Goal: Task Accomplishment & Management: Manage account settings

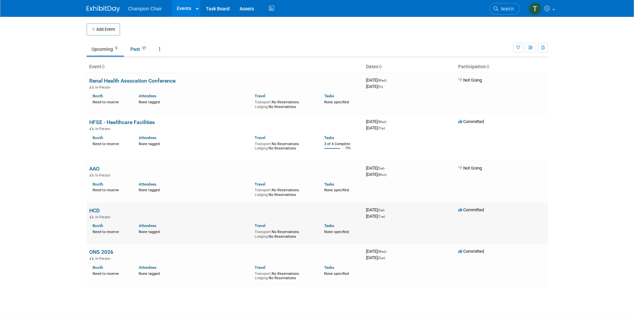
click at [94, 206] on td "HCD In-Person Booth Need to reserve Attendees None tagged Travel Transport: No …" at bounding box center [225, 223] width 277 height 42
click at [94, 211] on link "HCD" at bounding box center [94, 210] width 10 height 6
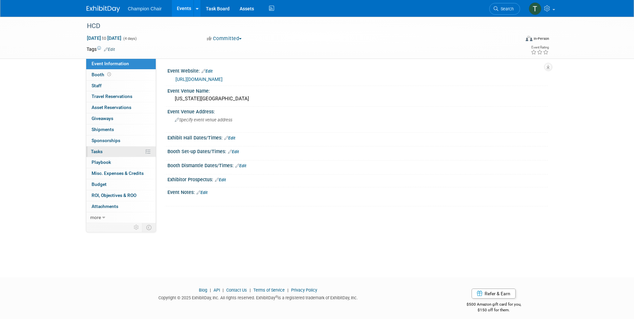
click at [93, 149] on span "Tasks 0%" at bounding box center [97, 151] width 12 height 5
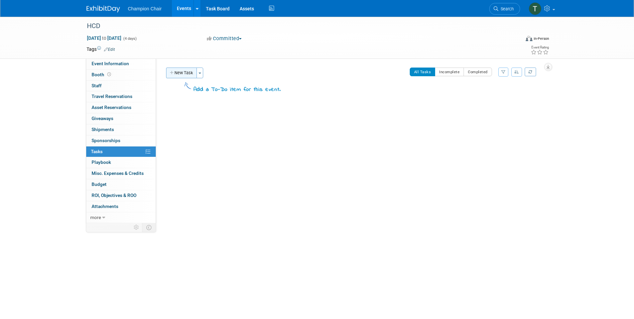
click at [180, 74] on button "New Task" at bounding box center [181, 72] width 31 height 11
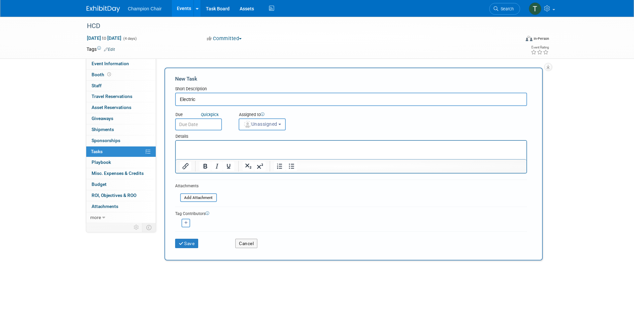
type input "Electric"
click at [197, 125] on input "text" at bounding box center [198, 124] width 47 height 12
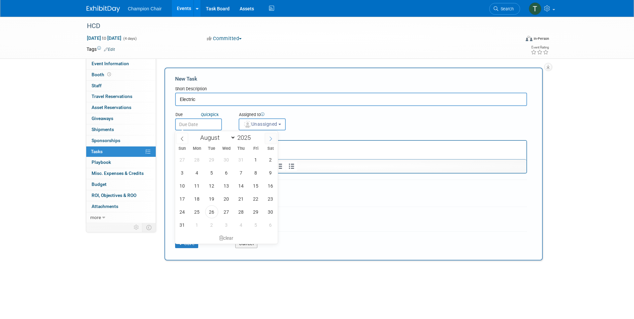
click at [271, 133] on span at bounding box center [271, 138] width 12 height 11
drag, startPoint x: 271, startPoint y: 133, endPoint x: 272, endPoint y: 137, distance: 4.0
click at [272, 137] on span at bounding box center [271, 138] width 12 height 11
select select "9"
click at [260, 160] on span "3" at bounding box center [255, 159] width 13 height 13
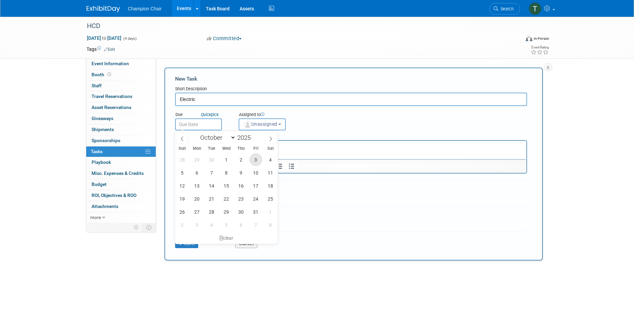
type input "Oct 3, 2025"
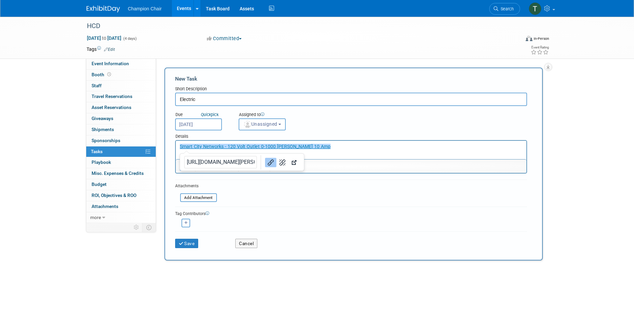
click at [279, 212] on div "Tag Contributors" at bounding box center [351, 212] width 352 height 7
click at [190, 247] on button "Save" at bounding box center [186, 243] width 23 height 9
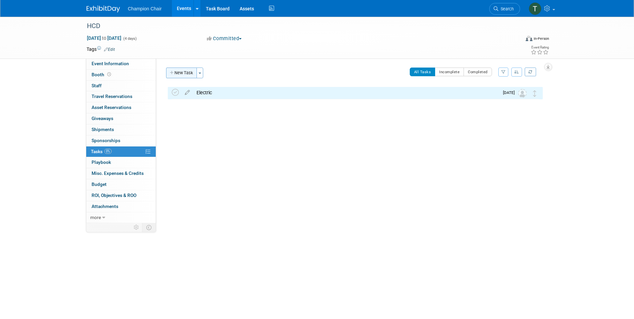
click at [177, 75] on button "New Task" at bounding box center [181, 72] width 31 height 11
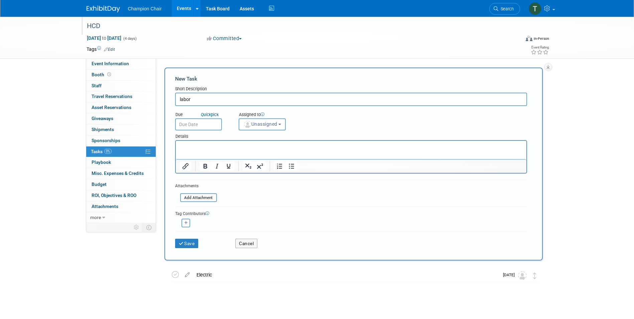
type input "labor"
click at [198, 119] on input "text" at bounding box center [198, 124] width 47 height 12
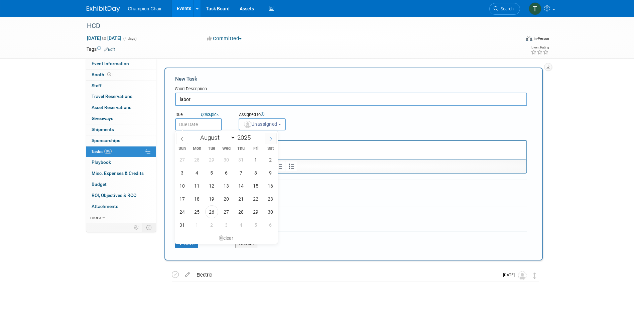
click at [269, 136] on icon at bounding box center [270, 138] width 5 height 5
select select "9"
click at [254, 162] on span "3" at bounding box center [255, 159] width 13 height 13
type input "Oct 3, 2025"
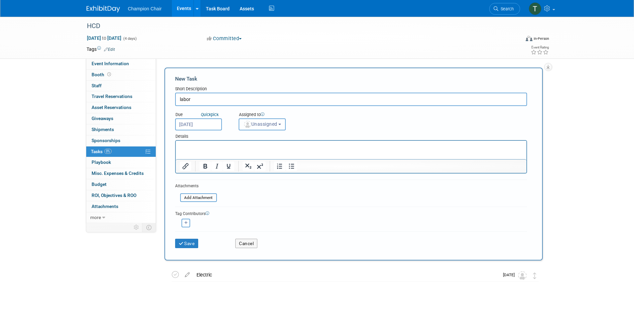
click at [262, 126] on span "Unassigned" at bounding box center [260, 123] width 34 height 5
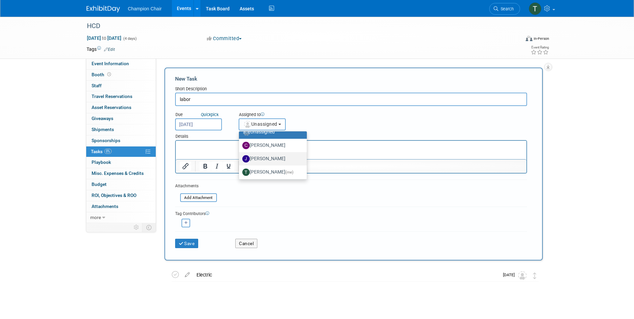
scroll to position [9, 0]
click at [263, 165] on link "Tara Bauer (me)" at bounding box center [273, 170] width 68 height 13
click at [262, 167] on label "Tara Bauer (me)" at bounding box center [271, 170] width 58 height 11
click at [240, 168] on input "Tara Bauer (me)" at bounding box center [238, 170] width 4 height 4
select select "658bb026-3012-47bb-8ebd-1fbd330a7f4b"
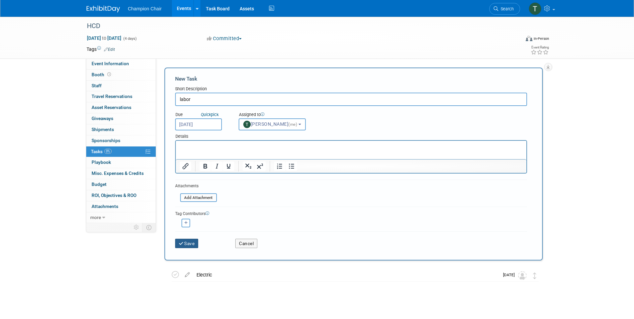
click at [187, 242] on button "Save" at bounding box center [186, 243] width 23 height 9
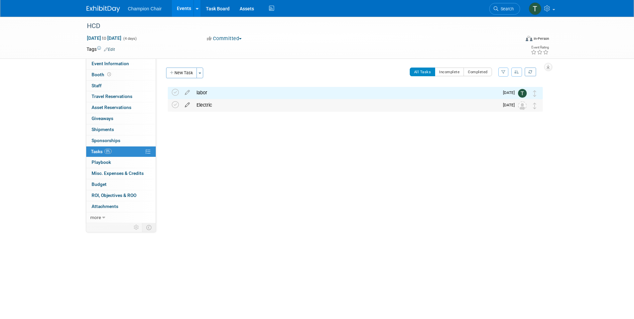
click at [185, 99] on div "HCD Oct 25, 2025 to Oct 28, 2025 (Going) labor Pro tip: Press Ctrl-Enter to sub…" at bounding box center [353, 103] width 378 height 32
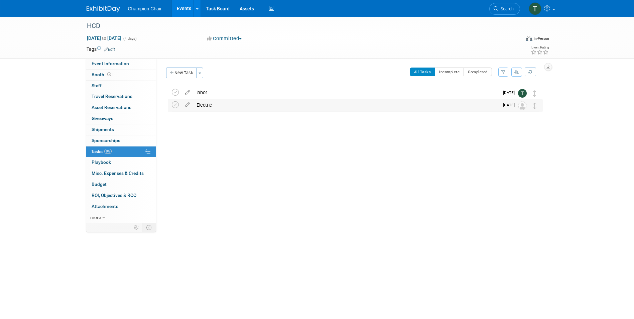
click at [525, 105] on img at bounding box center [522, 105] width 9 height 9
click at [185, 106] on icon at bounding box center [187, 103] width 12 height 8
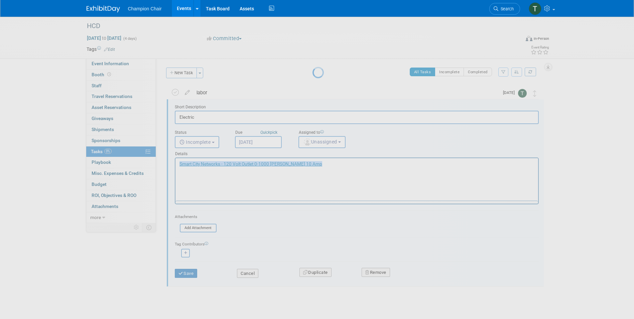
scroll to position [0, 0]
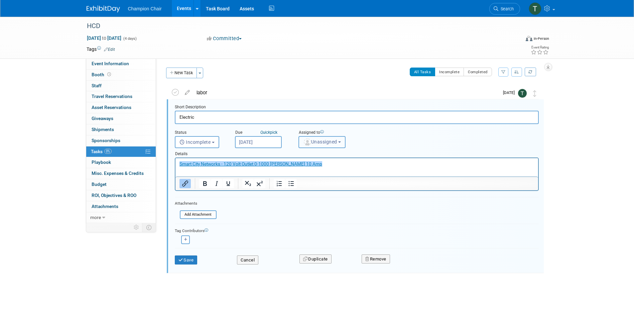
click at [315, 142] on span "Unassigned" at bounding box center [320, 141] width 34 height 5
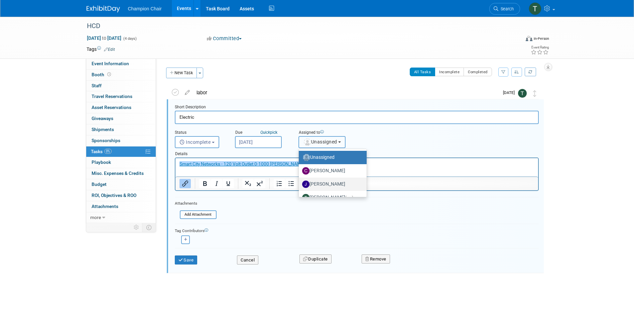
scroll to position [9, 0]
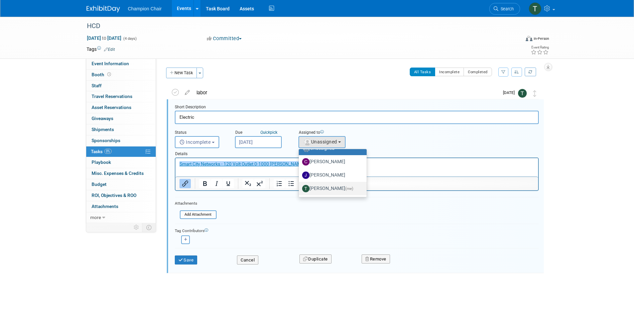
click at [321, 185] on label "Tara Bauer (me)" at bounding box center [331, 188] width 58 height 11
click at [300, 185] on input "Tara Bauer (me)" at bounding box center [297, 187] width 4 height 4
select select "658bb026-3012-47bb-8ebd-1fbd330a7f4b"
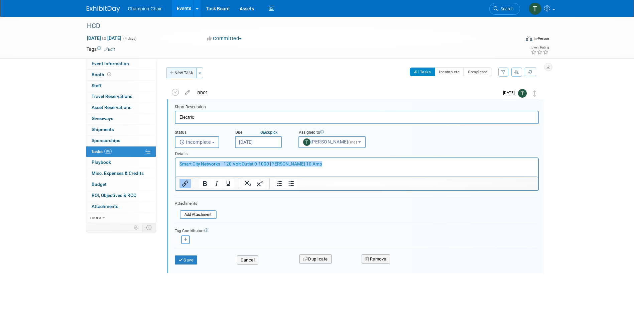
click at [175, 69] on button "New Task" at bounding box center [181, 72] width 31 height 11
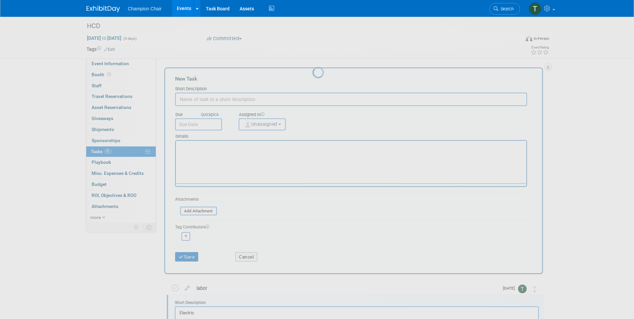
scroll to position [0, 0]
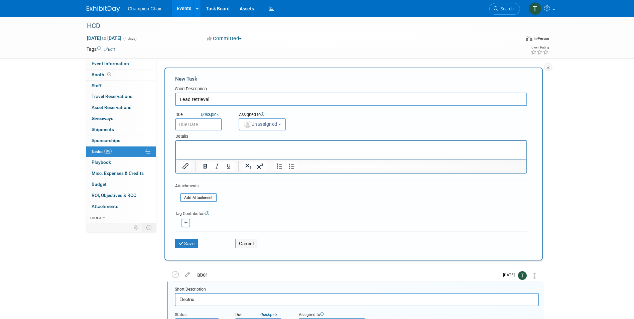
type input "Lead retrieval"
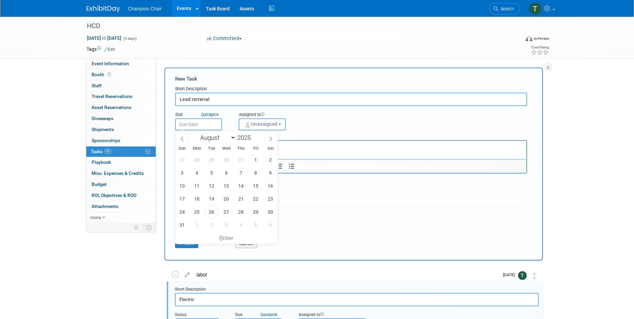
click at [206, 126] on input "text" at bounding box center [198, 124] width 47 height 12
click at [265, 138] on span at bounding box center [271, 138] width 12 height 11
select select "9"
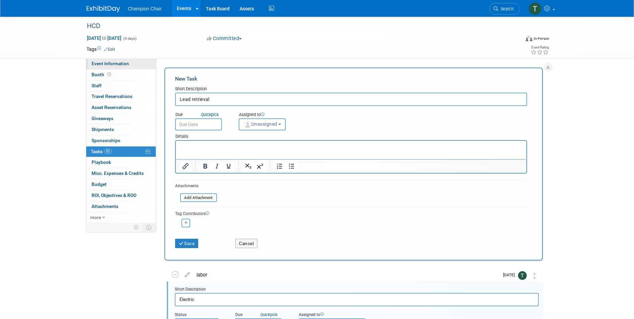
click at [117, 64] on span "Event Information" at bounding box center [110, 63] width 37 height 5
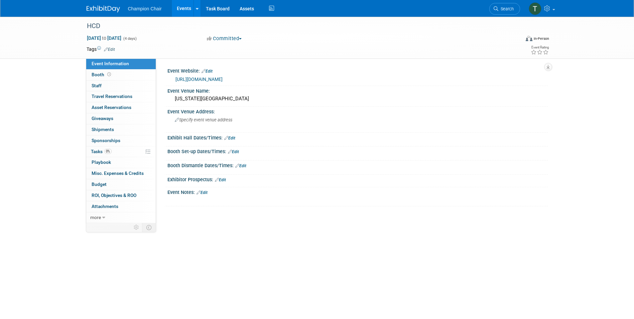
click at [201, 78] on link "http://hcdexpo.com" at bounding box center [198, 79] width 47 height 5
click at [97, 152] on span "Tasks 0%" at bounding box center [101, 151] width 21 height 5
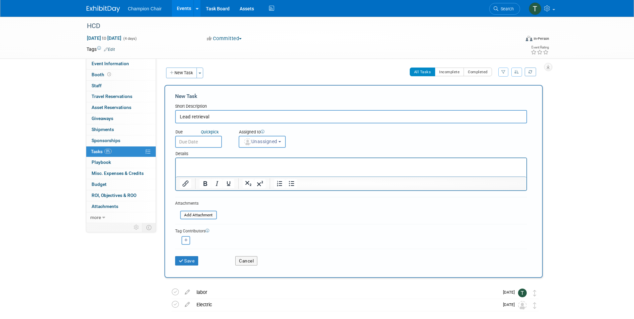
click at [212, 142] on input "text" at bounding box center [198, 142] width 47 height 12
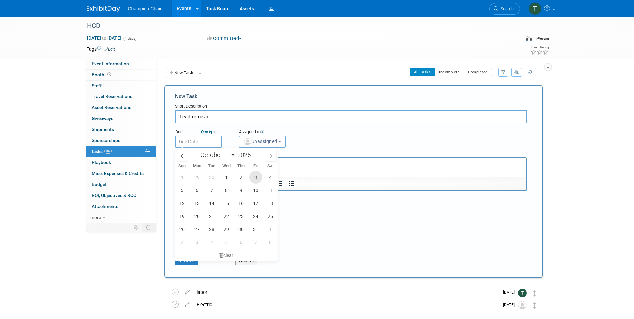
click at [258, 181] on span "3" at bounding box center [255, 176] width 13 height 13
type input "Oct 3, 2025"
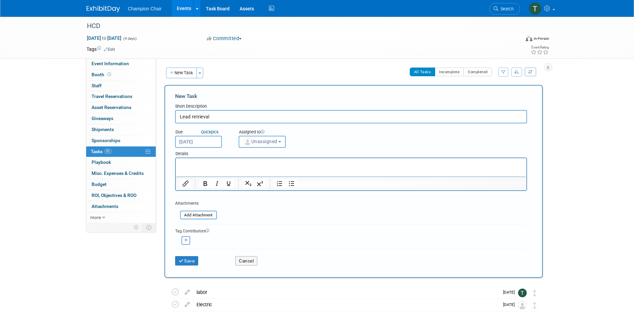
click at [265, 134] on div "Assigned to" at bounding box center [279, 132] width 81 height 7
click at [264, 142] on span "Unassigned" at bounding box center [260, 141] width 34 height 5
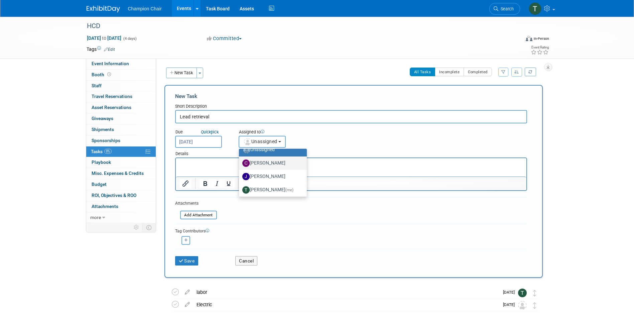
scroll to position [9, 0]
click at [262, 185] on label "Tara Bauer (me)" at bounding box center [271, 188] width 58 height 11
click at [240, 185] on input "Tara Bauer (me)" at bounding box center [238, 187] width 4 height 4
select select "658bb026-3012-47bb-8ebd-1fbd330a7f4b"
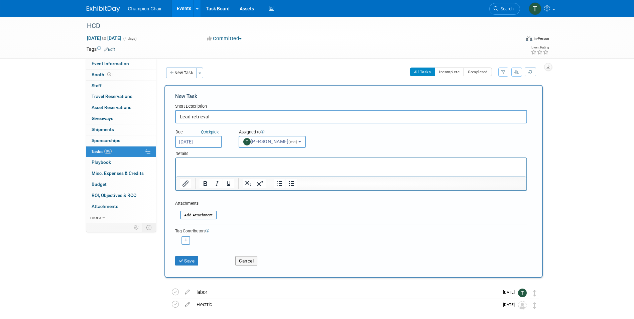
click at [194, 265] on div "Save Cancel" at bounding box center [351, 259] width 352 height 21
click at [194, 263] on button "Save" at bounding box center [186, 260] width 23 height 9
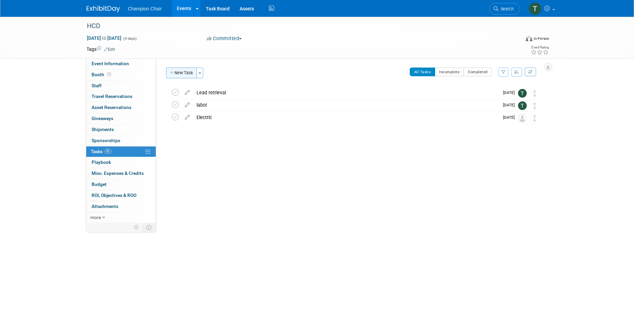
click at [182, 71] on button "New Task" at bounding box center [181, 72] width 31 height 11
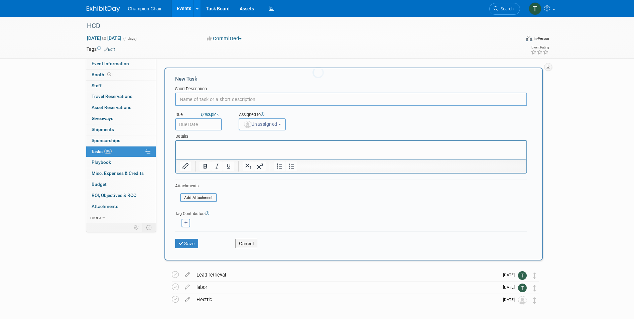
scroll to position [0, 0]
type input "Shipping"
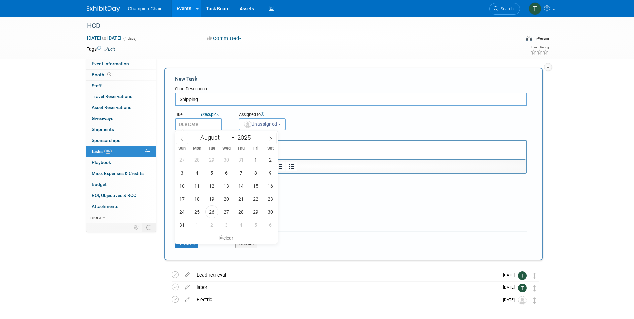
click at [199, 122] on input "text" at bounding box center [198, 124] width 47 height 12
click at [271, 143] on span at bounding box center [271, 138] width 12 height 11
select select "9"
click at [225, 159] on span "1" at bounding box center [226, 159] width 13 height 13
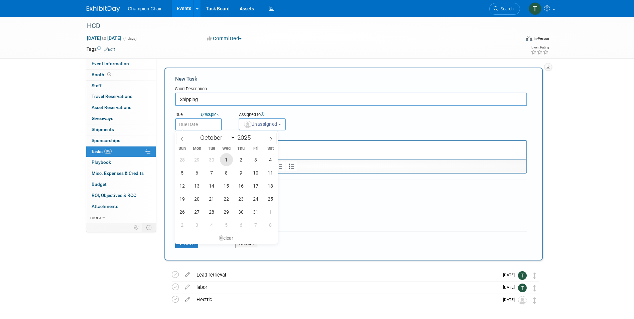
type input "Oct 1, 2025"
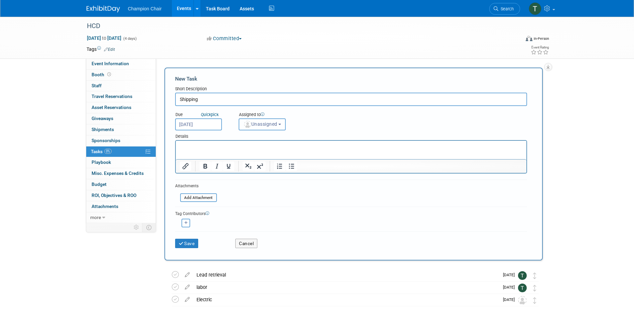
click at [253, 122] on span "Unassigned" at bounding box center [260, 123] width 34 height 5
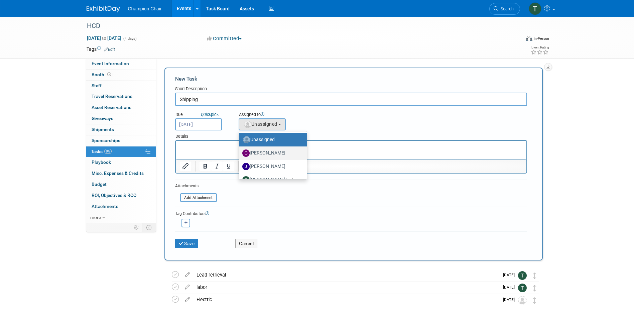
click at [267, 150] on label "Chris Kiscellus" at bounding box center [271, 153] width 58 height 11
click at [240, 150] on input "Chris Kiscellus" at bounding box center [238, 152] width 4 height 4
select select "e5f07fcf-7080-41f7-8c45-0bcb8e9ae144"
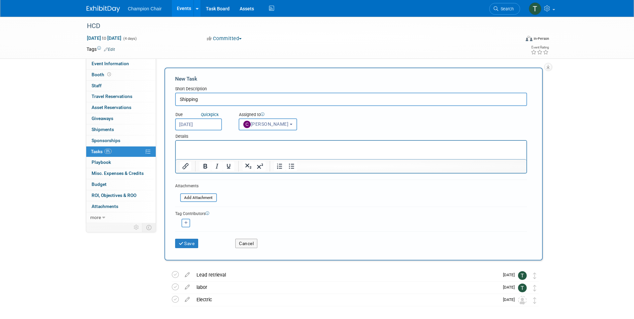
click at [260, 148] on p "Rich Text Area. Press ALT-0 for help." at bounding box center [350, 146] width 343 height 7
click at [187, 243] on button "Save" at bounding box center [186, 243] width 23 height 9
